Goal: Information Seeking & Learning: Find specific fact

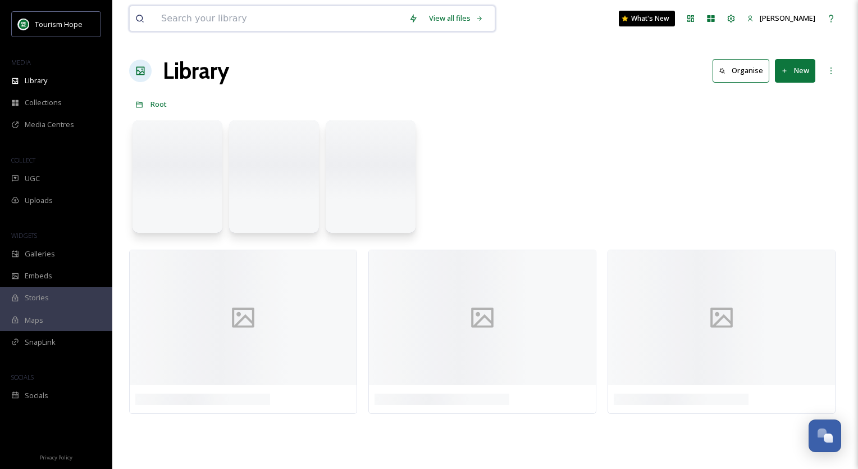
click at [188, 22] on input at bounding box center [280, 18] width 248 height 25
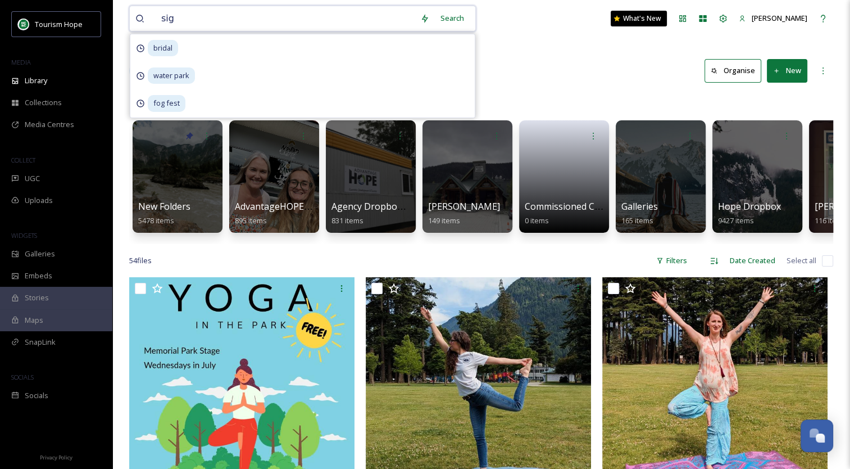
type input "sign"
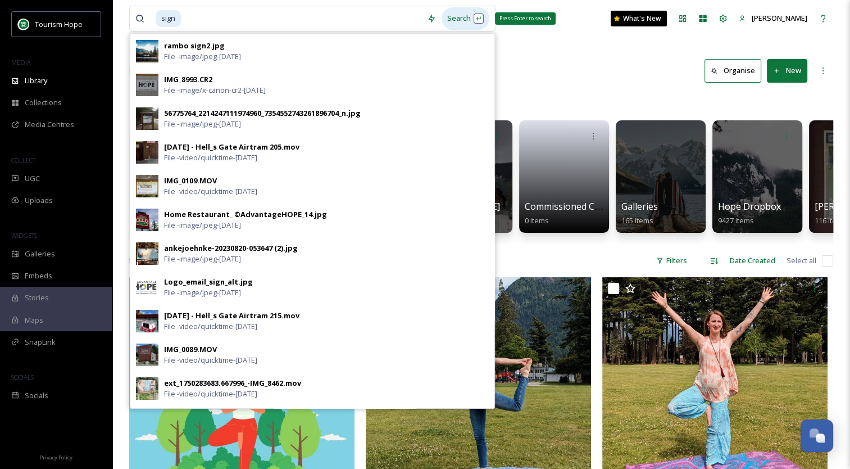
click at [473, 17] on div "Search Press Enter to search" at bounding box center [466, 18] width 48 height 22
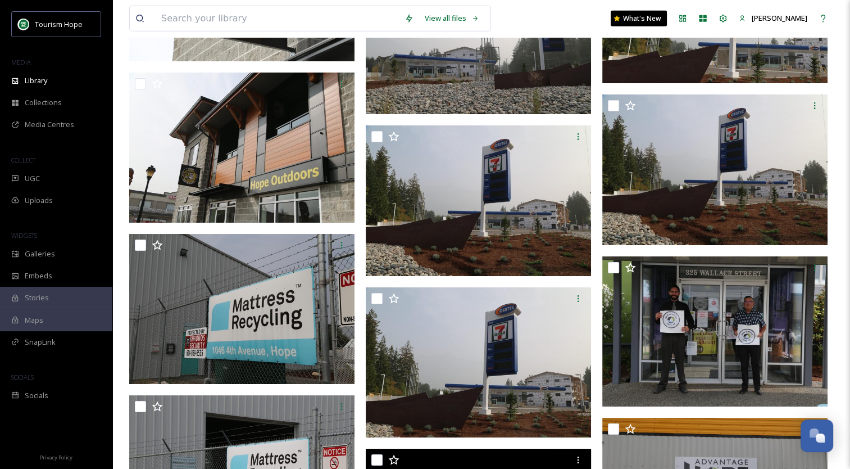
scroll to position [11644, 0]
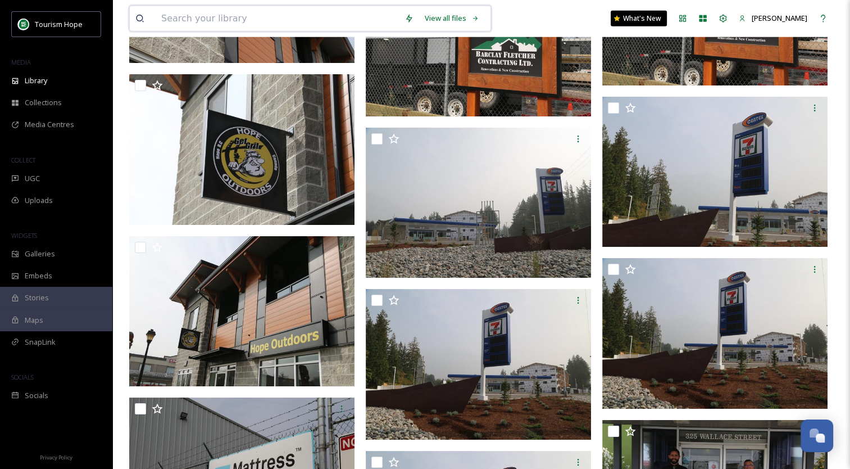
click at [279, 15] on input at bounding box center [277, 18] width 243 height 25
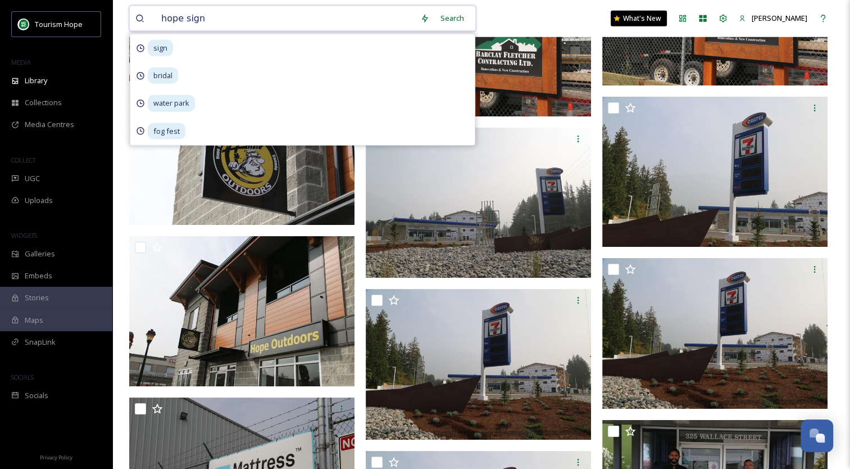
type input "hope sign"
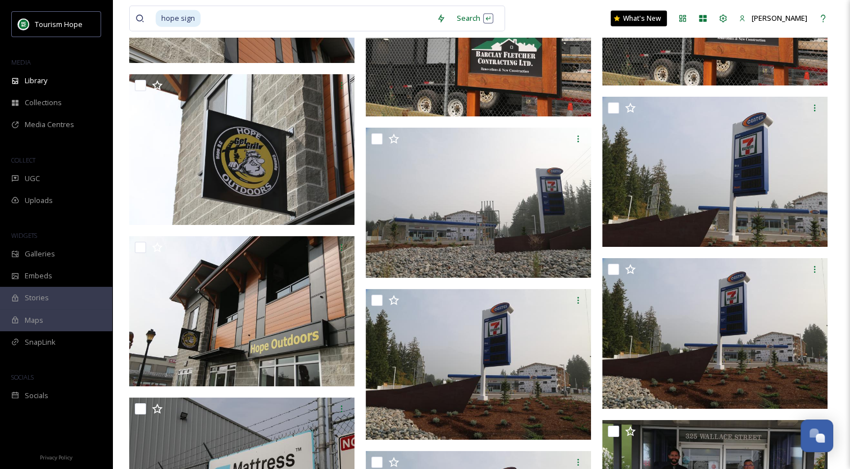
click at [534, 15] on div "hope sign Search What's New [PERSON_NAME]" at bounding box center [481, 18] width 704 height 37
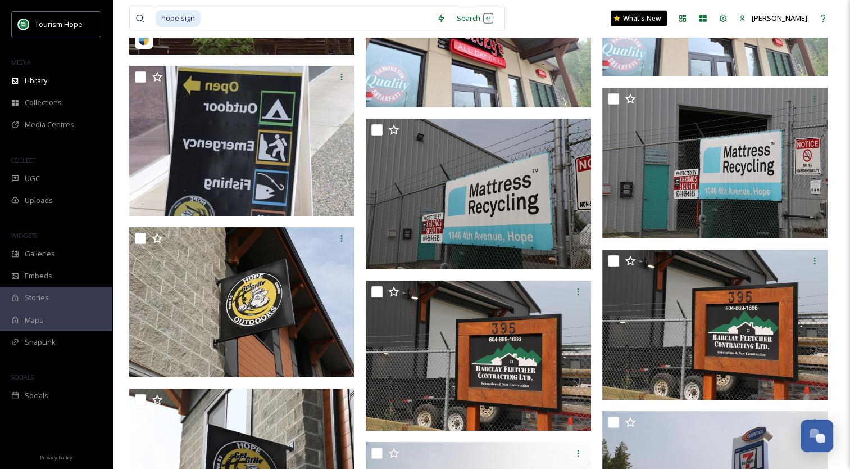
scroll to position [11195, 0]
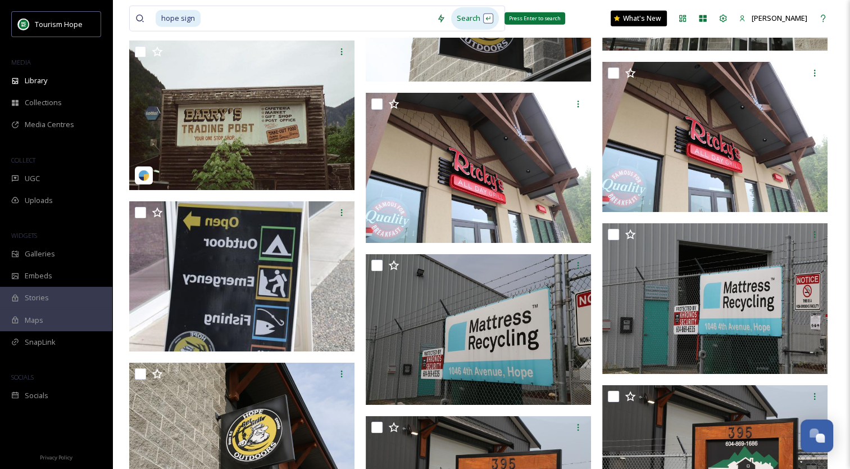
click at [476, 22] on div "Search Press Enter to search" at bounding box center [475, 18] width 48 height 22
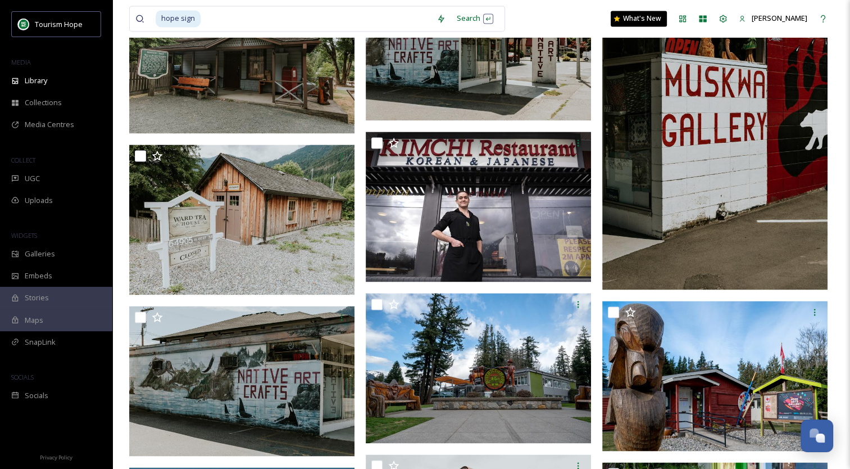
scroll to position [1585, 0]
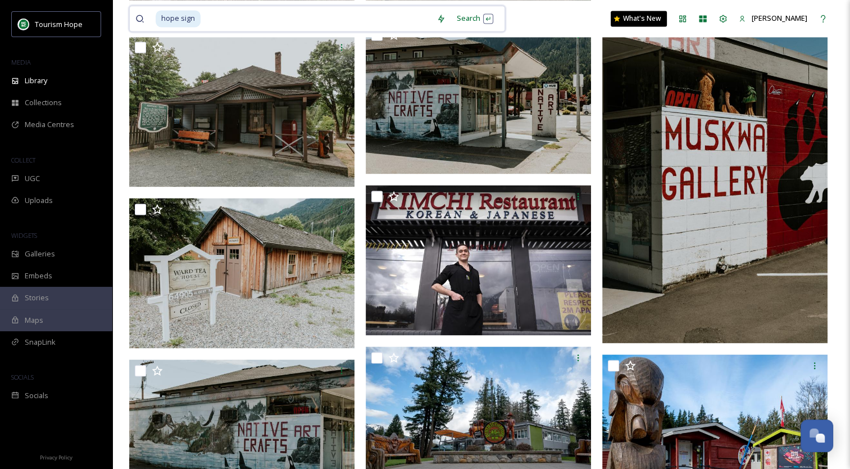
click at [242, 12] on input at bounding box center [316, 18] width 229 height 25
drag, startPoint x: 238, startPoint y: 13, endPoint x: 115, endPoint y: -8, distance: 124.8
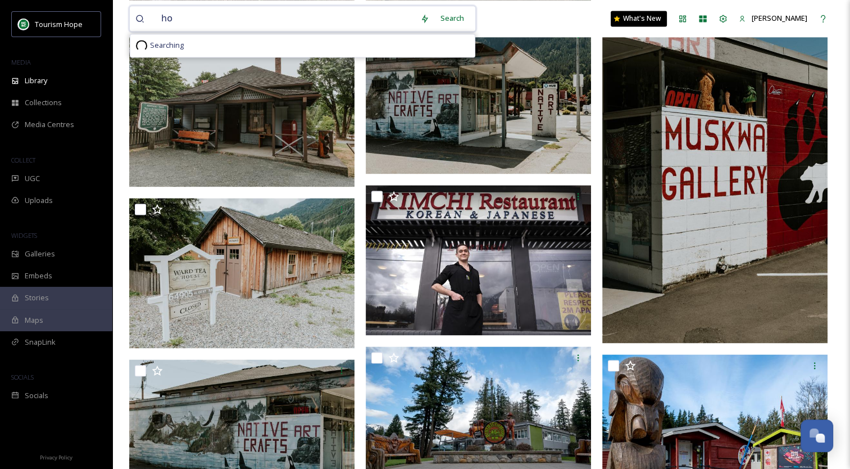
type input "h"
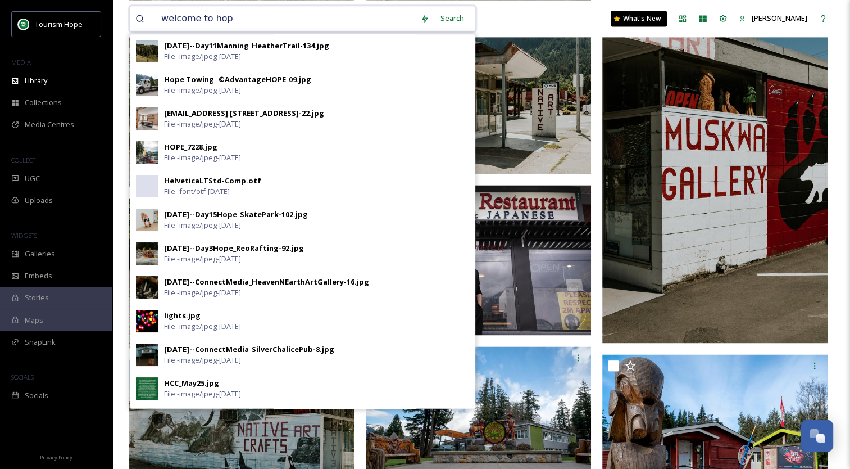
type input "welcome to hope"
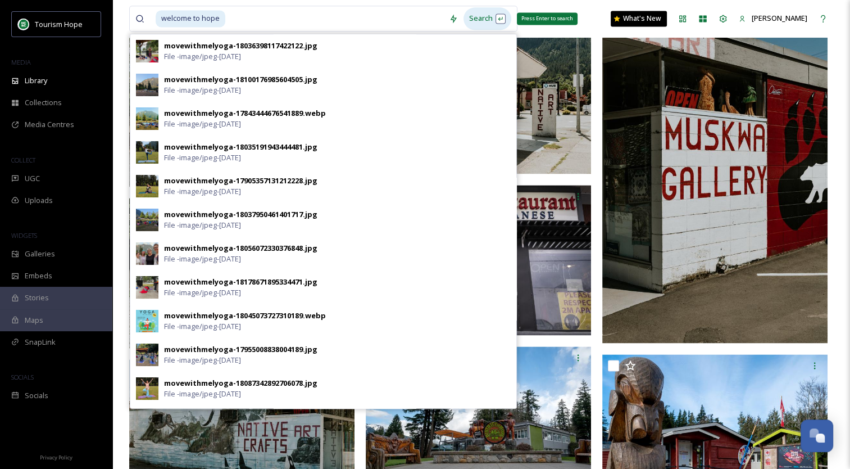
click at [493, 16] on div "Search Press Enter to search" at bounding box center [487, 18] width 48 height 22
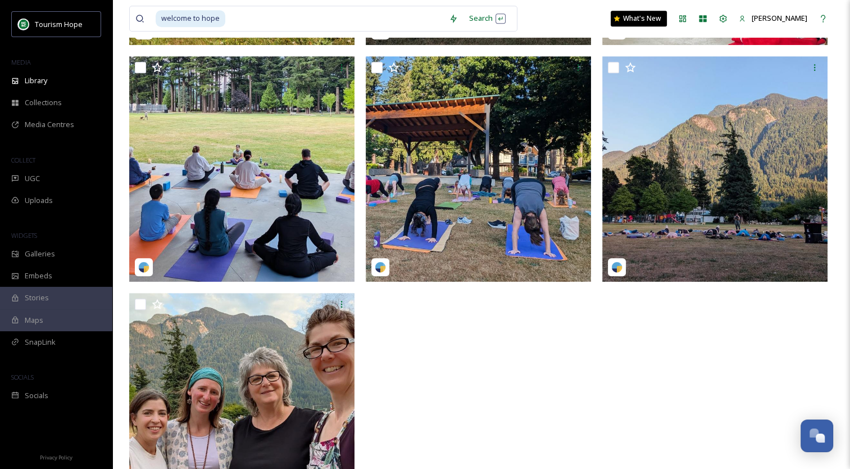
scroll to position [859, 0]
